Goal: Information Seeking & Learning: Check status

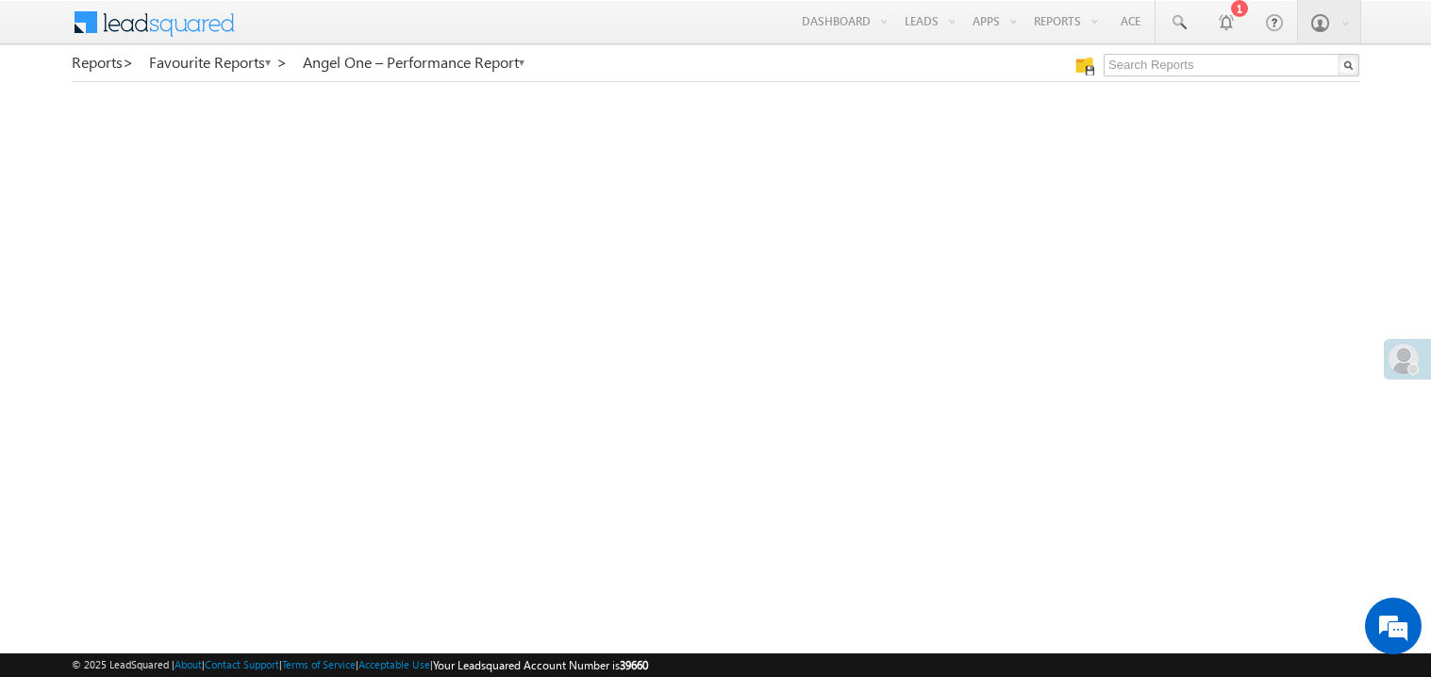
click at [0, 0] on link "My Favourite Reports" at bounding box center [0, 0] width 0 height 0
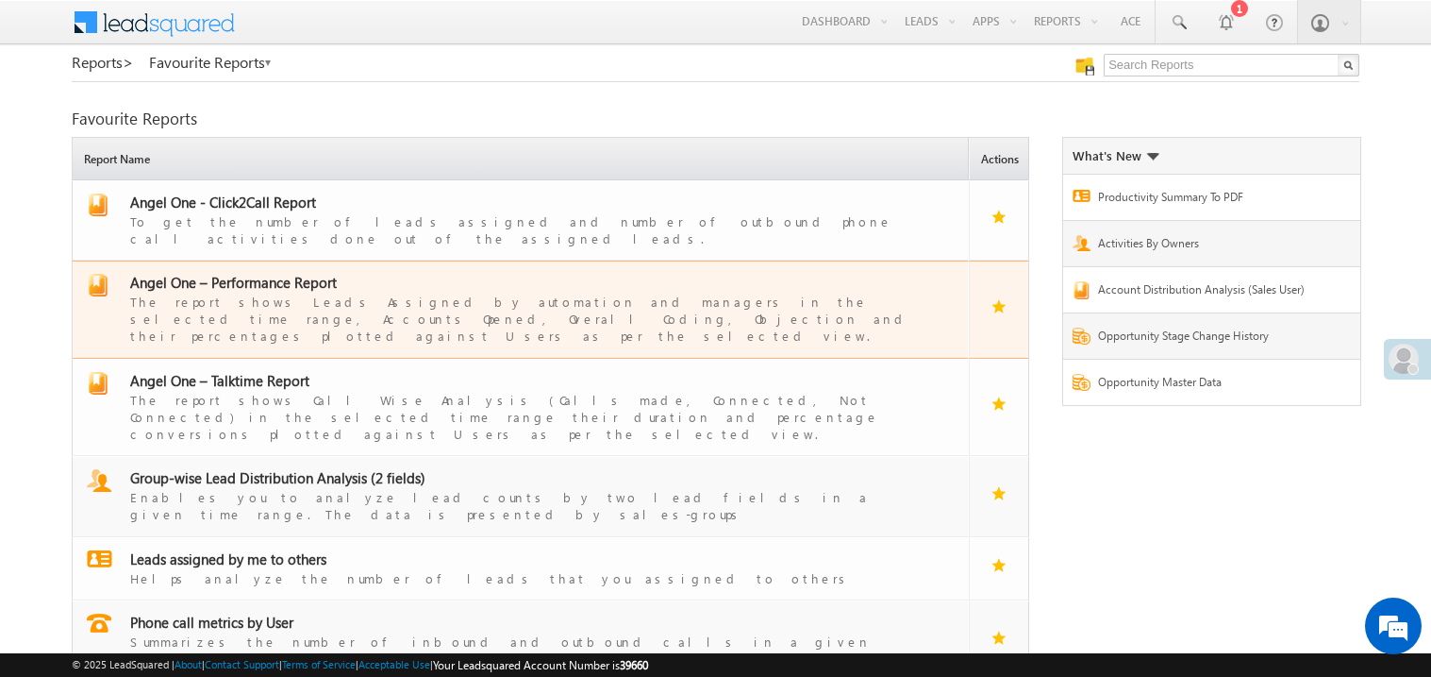
click at [262, 273] on span "Angel One – Performance Report" at bounding box center [233, 282] width 207 height 19
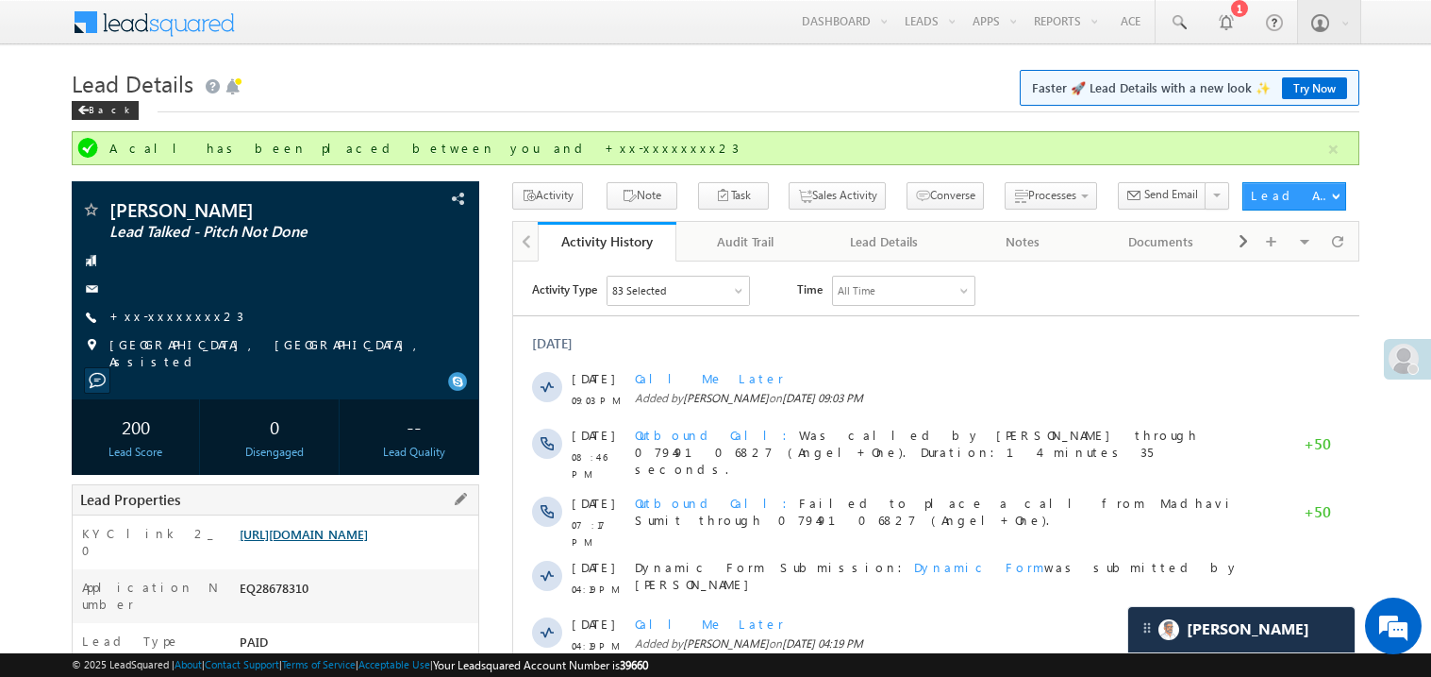
click at [350, 542] on link "https://angelbroking1-pk3em7sa.customui-test.leadsquared.com?leadId=7a65b5d3-5f…" at bounding box center [304, 534] width 128 height 16
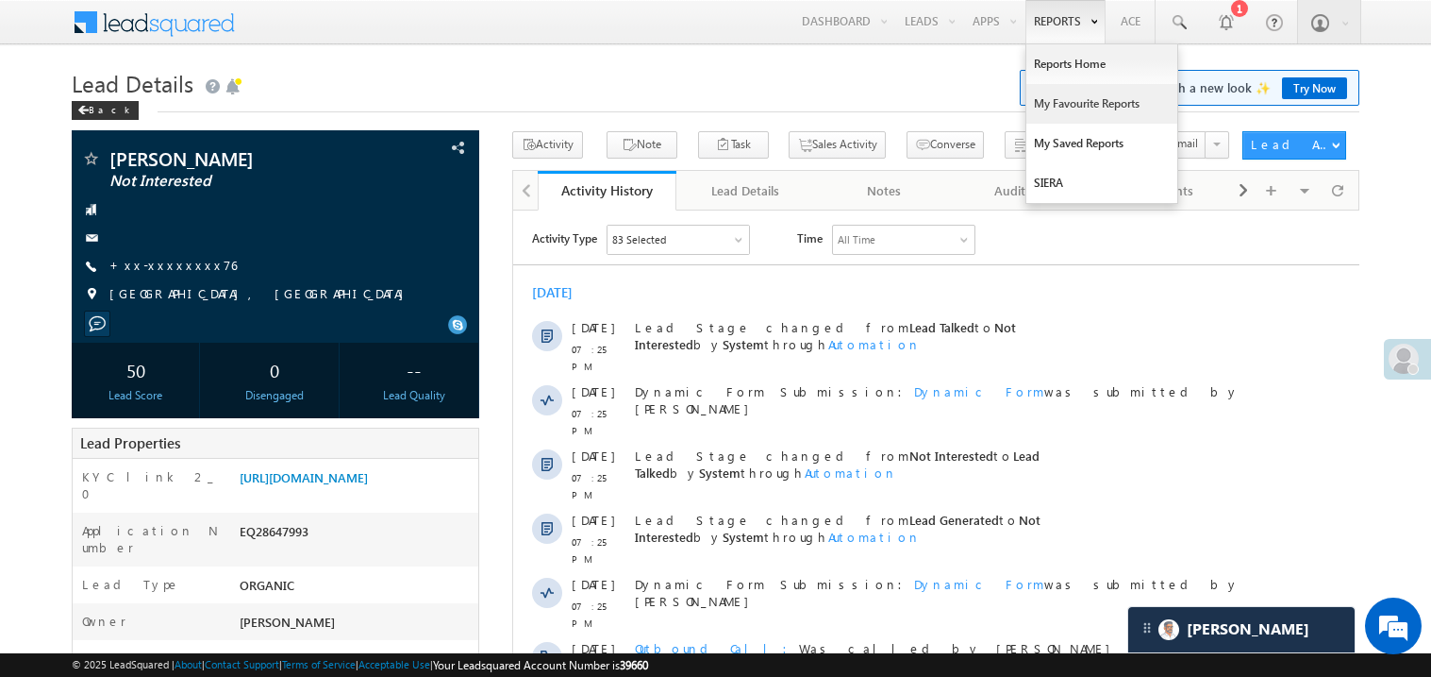
click at [1054, 106] on link "My Favourite Reports" at bounding box center [1102, 104] width 151 height 40
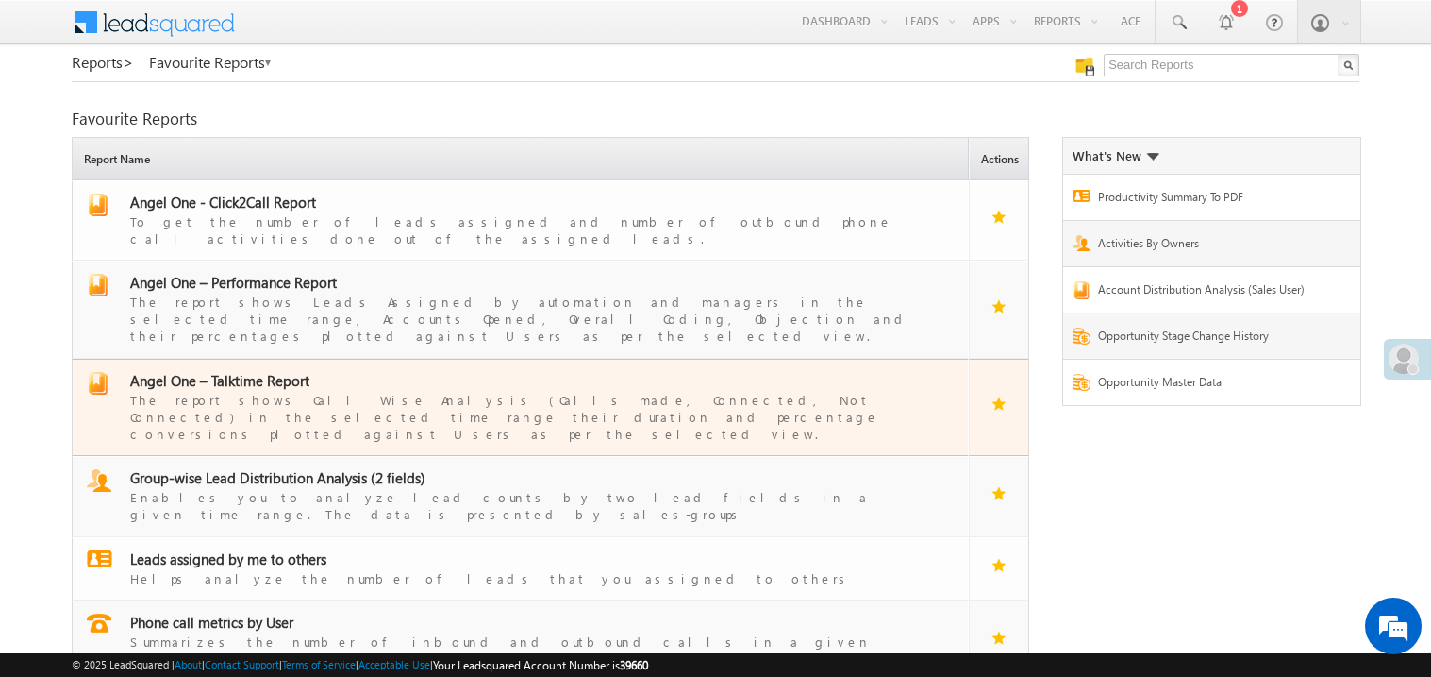
click at [240, 371] on span "Angel One – Talktime Report" at bounding box center [219, 380] width 179 height 19
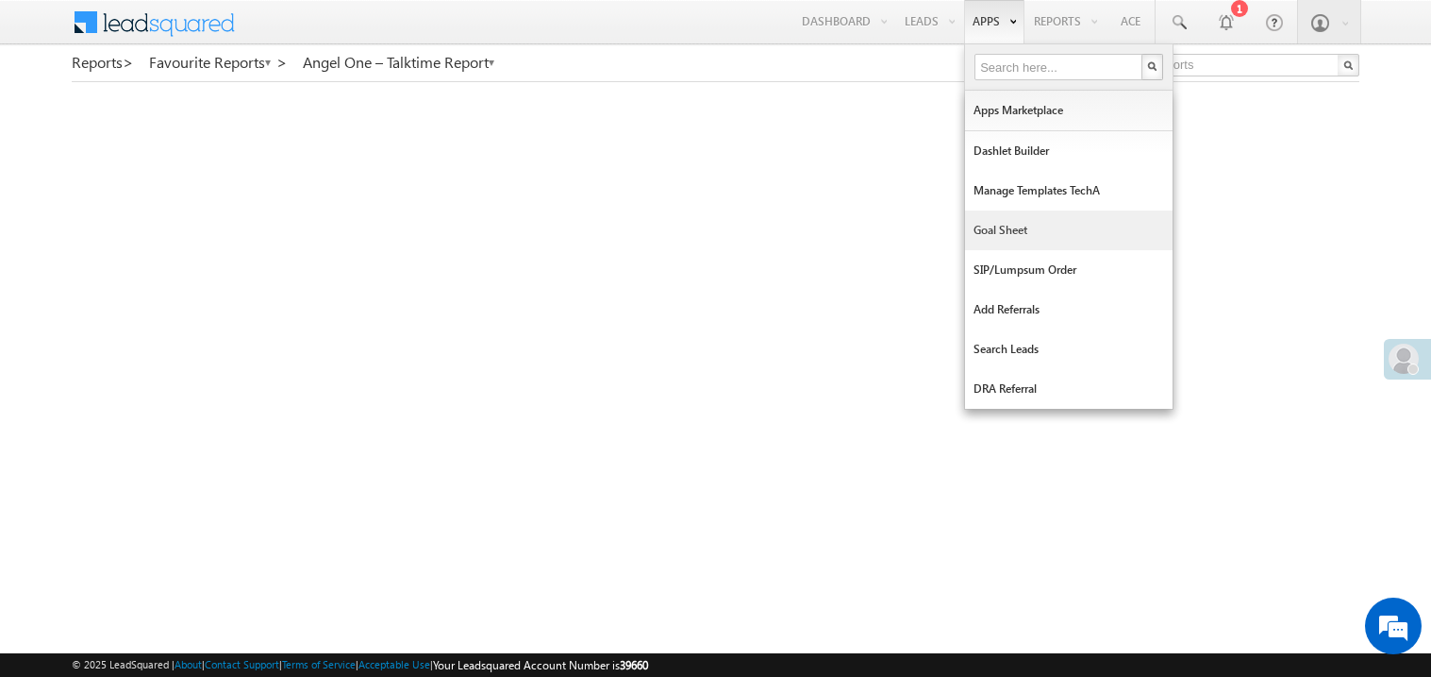
click at [1001, 226] on link "Goal Sheet" at bounding box center [1069, 230] width 208 height 40
